Goal: Task Accomplishment & Management: Manage account settings

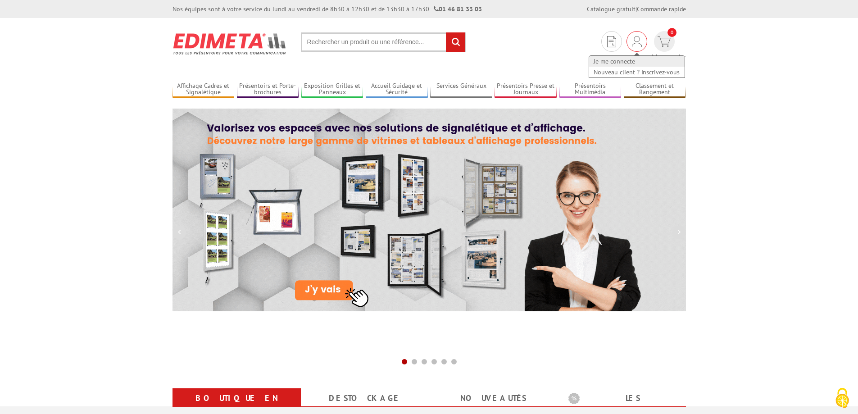
click at [591, 61] on link "Je me connecte" at bounding box center [636, 61] width 95 height 11
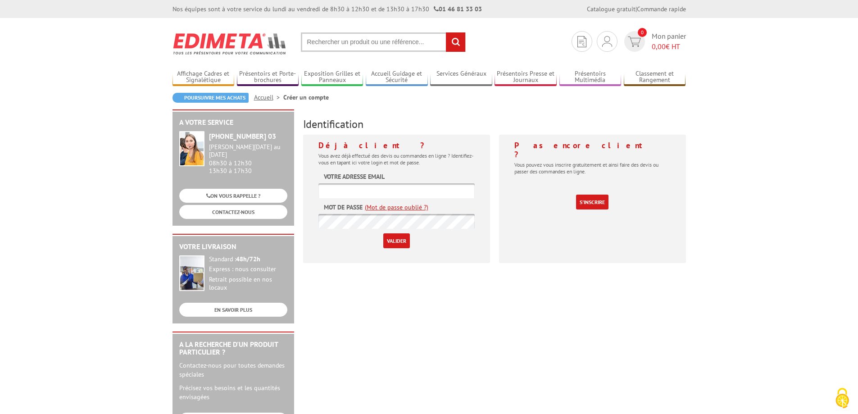
type input "[EMAIL_ADDRESS][DOMAIN_NAME]"
click at [383, 236] on input "Valider" at bounding box center [396, 240] width 27 height 15
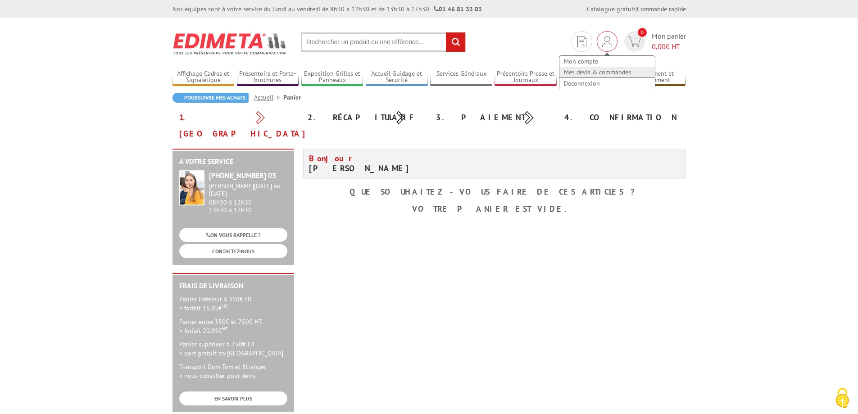
click at [593, 72] on link "Mes devis & commandes" at bounding box center [606, 72] width 95 height 11
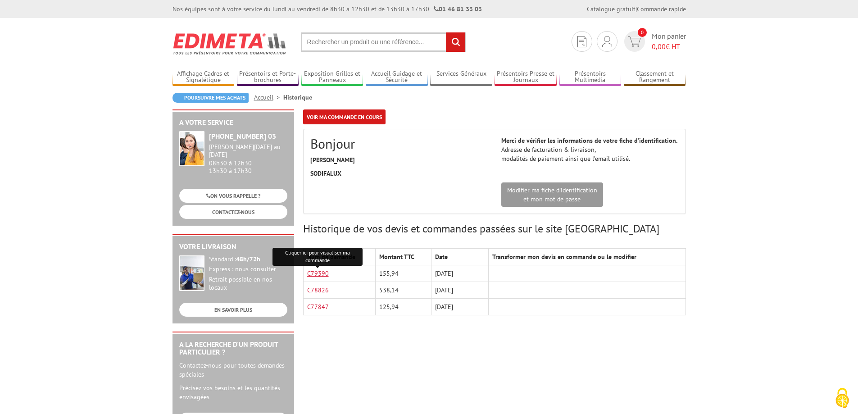
click at [321, 273] on link "C79390" at bounding box center [318, 273] width 22 height 8
